Goal: Task Accomplishment & Management: Use online tool/utility

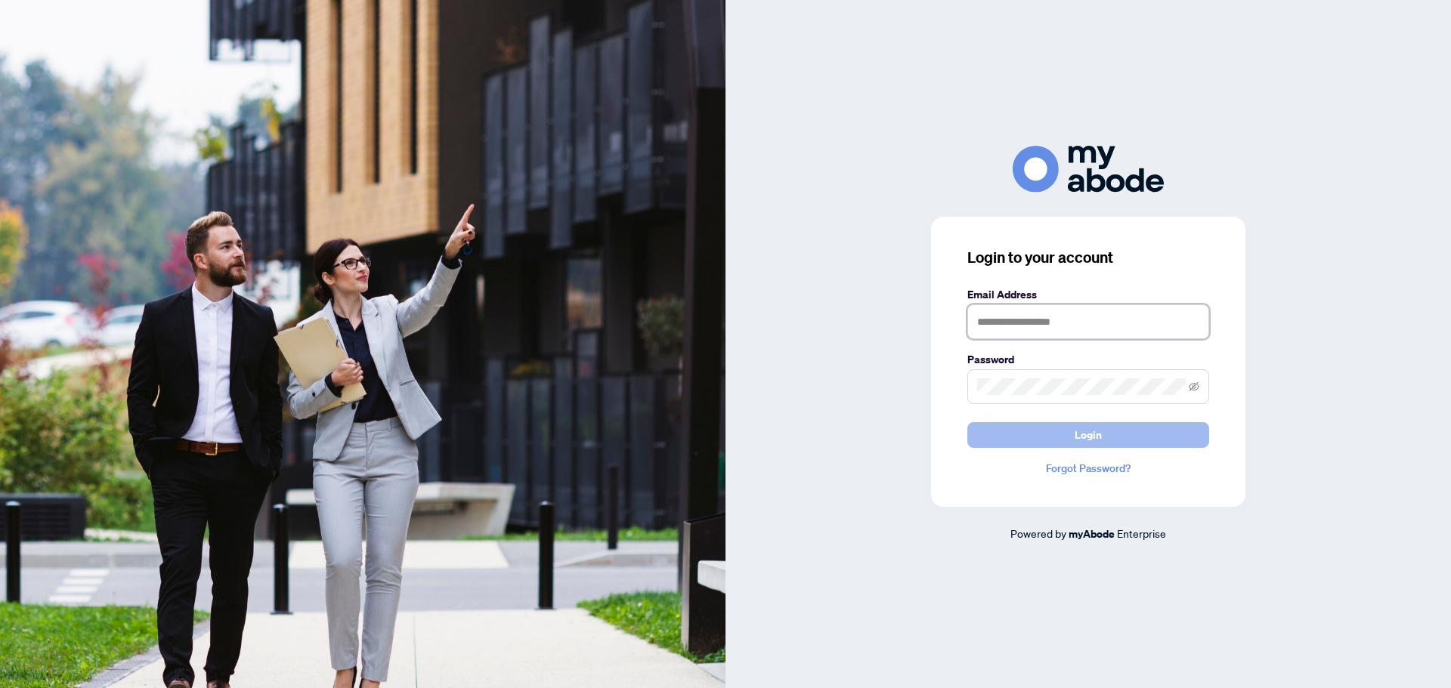
type input "**********"
click at [1084, 439] on span "Login" at bounding box center [1088, 435] width 27 height 24
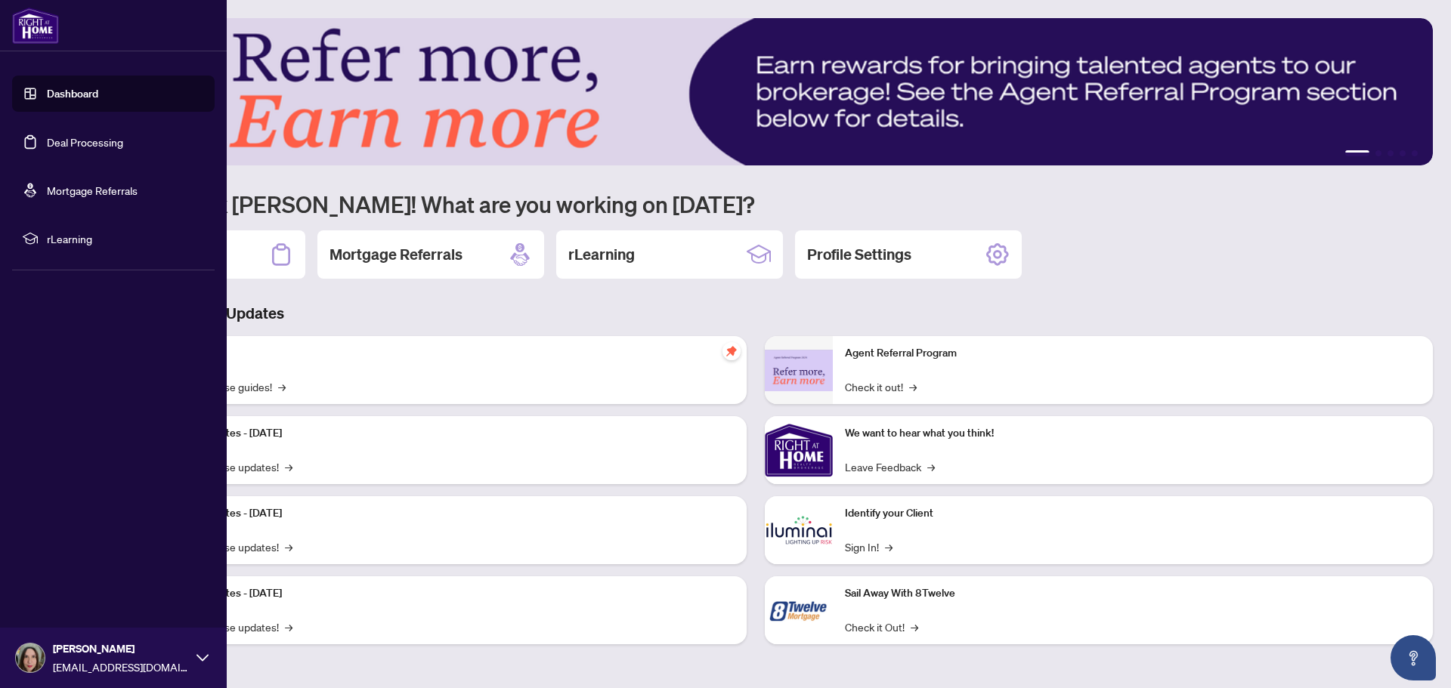
click at [47, 141] on link "Deal Processing" at bounding box center [85, 142] width 76 height 14
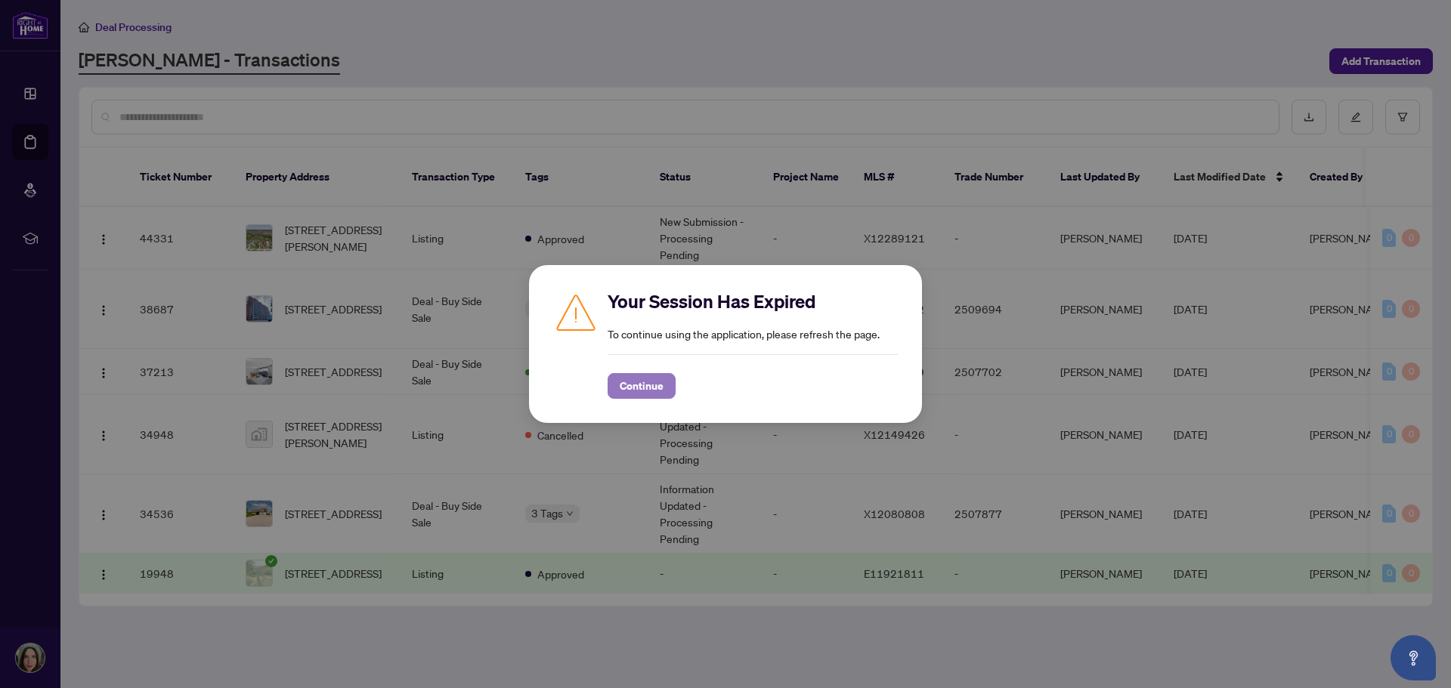
click at [643, 384] on span "Continue" at bounding box center [642, 386] width 44 height 24
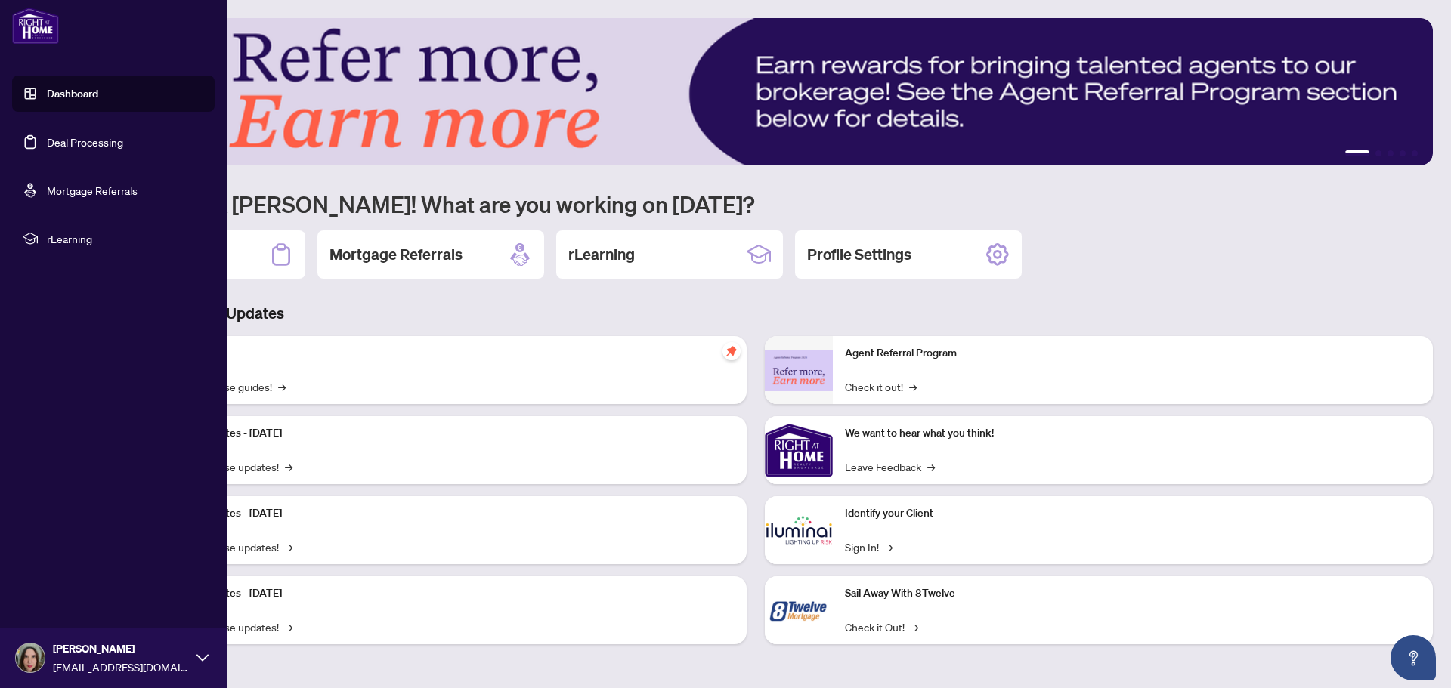
click at [47, 101] on link "Dashboard" at bounding box center [72, 94] width 51 height 14
click at [54, 140] on link "Deal Processing" at bounding box center [85, 142] width 76 height 14
